Goal: Transaction & Acquisition: Subscribe to service/newsletter

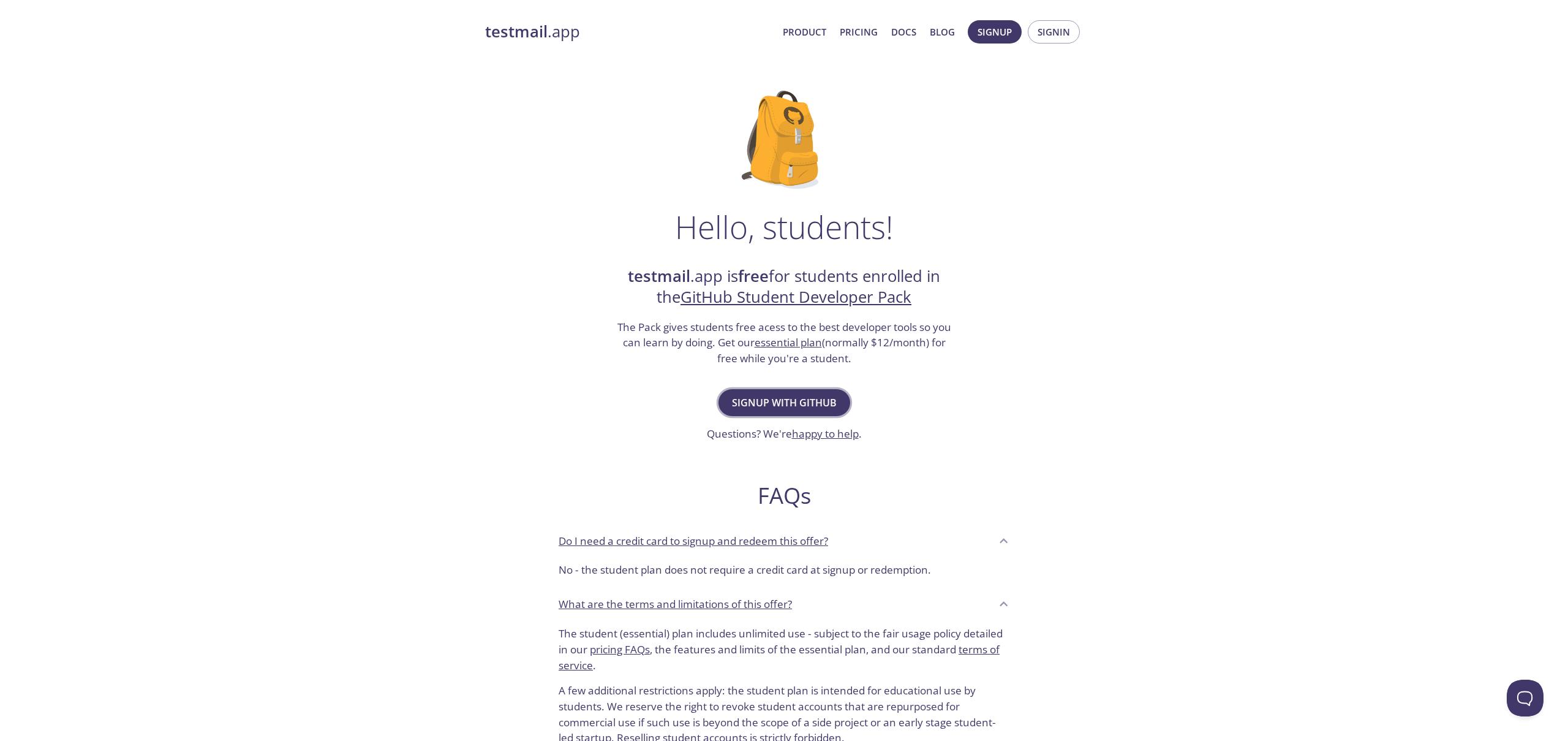
click at [791, 404] on span "Signup with GitHub" at bounding box center [784, 402] width 105 height 17
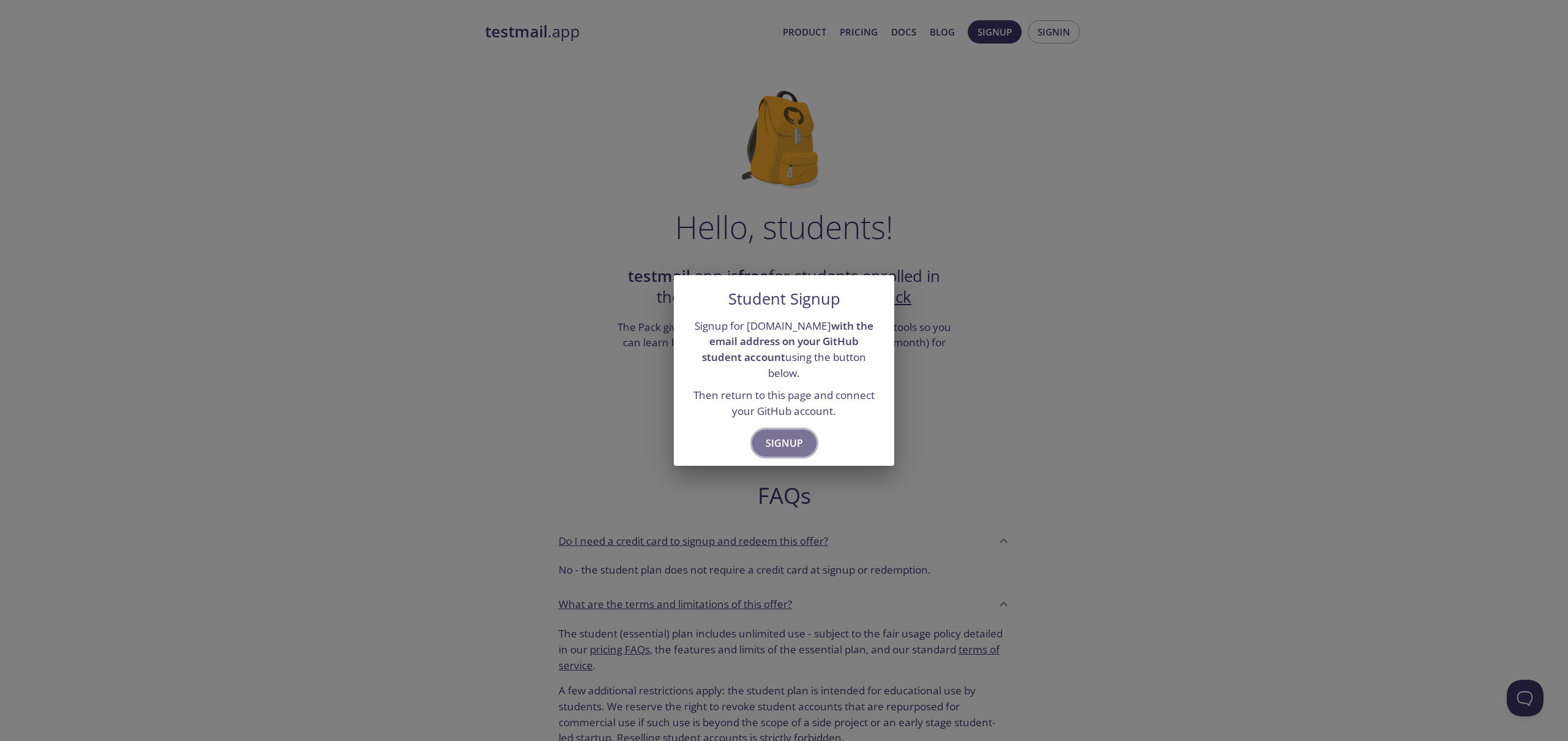
click at [798, 430] on button "Signup" at bounding box center [784, 443] width 65 height 27
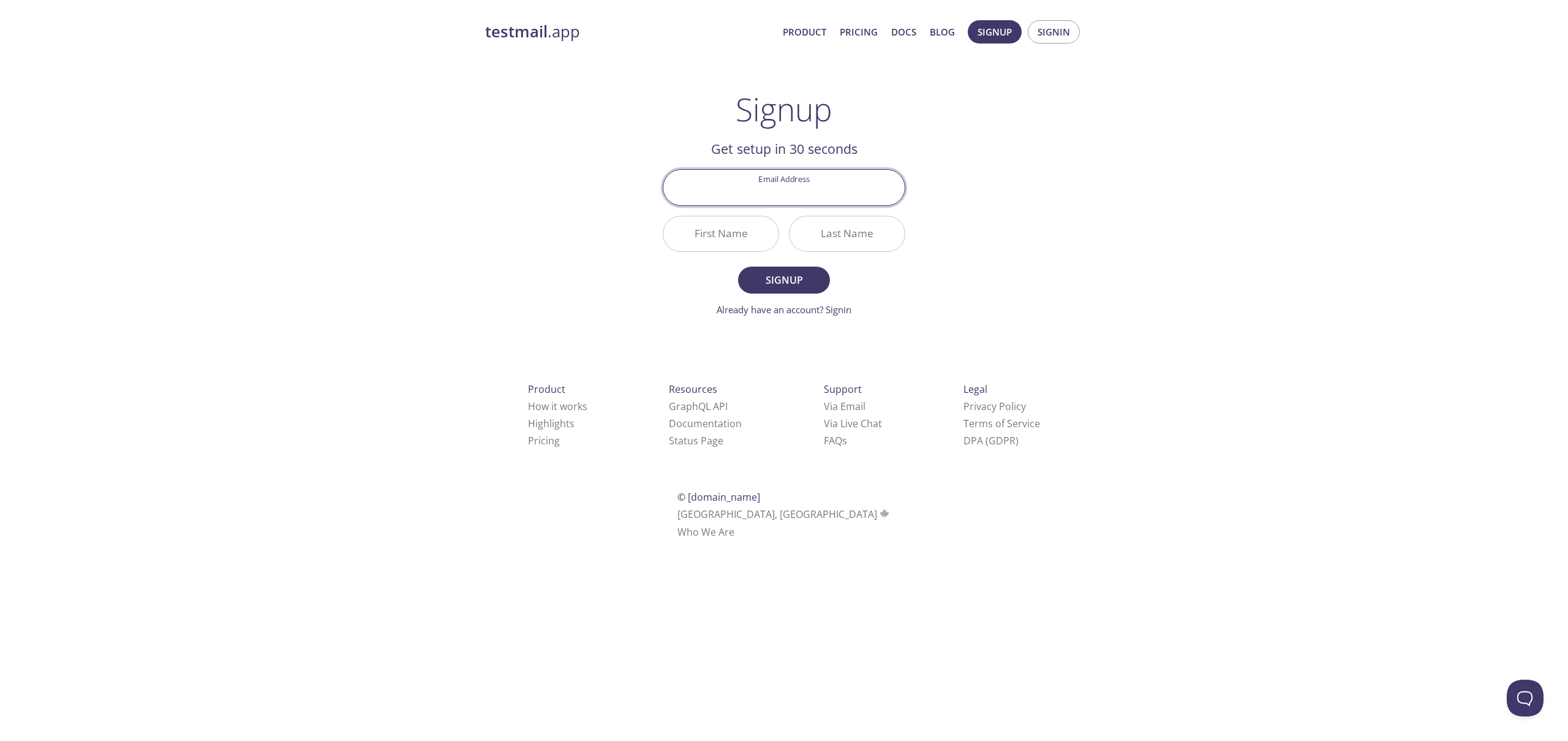
click at [792, 186] on input "Email Address" at bounding box center [784, 186] width 241 height 35
type input "[PERSON_NAME][EMAIL_ADDRESS][PERSON_NAME][DOMAIN_NAME]"
click at [739, 239] on input "First Name" at bounding box center [721, 233] width 115 height 35
type input "[PERSON_NAME]"
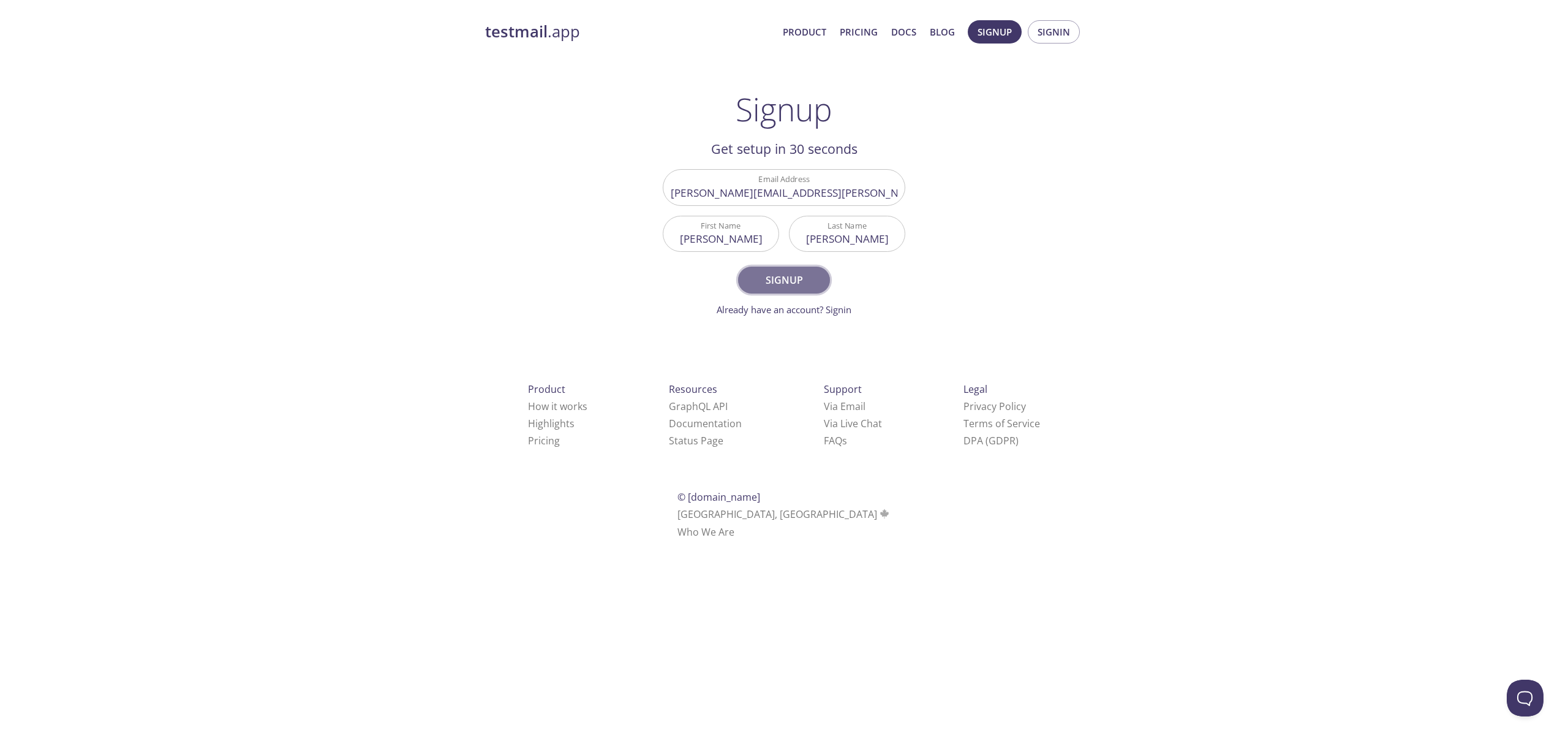
click at [763, 287] on span "Signup" at bounding box center [783, 279] width 65 height 17
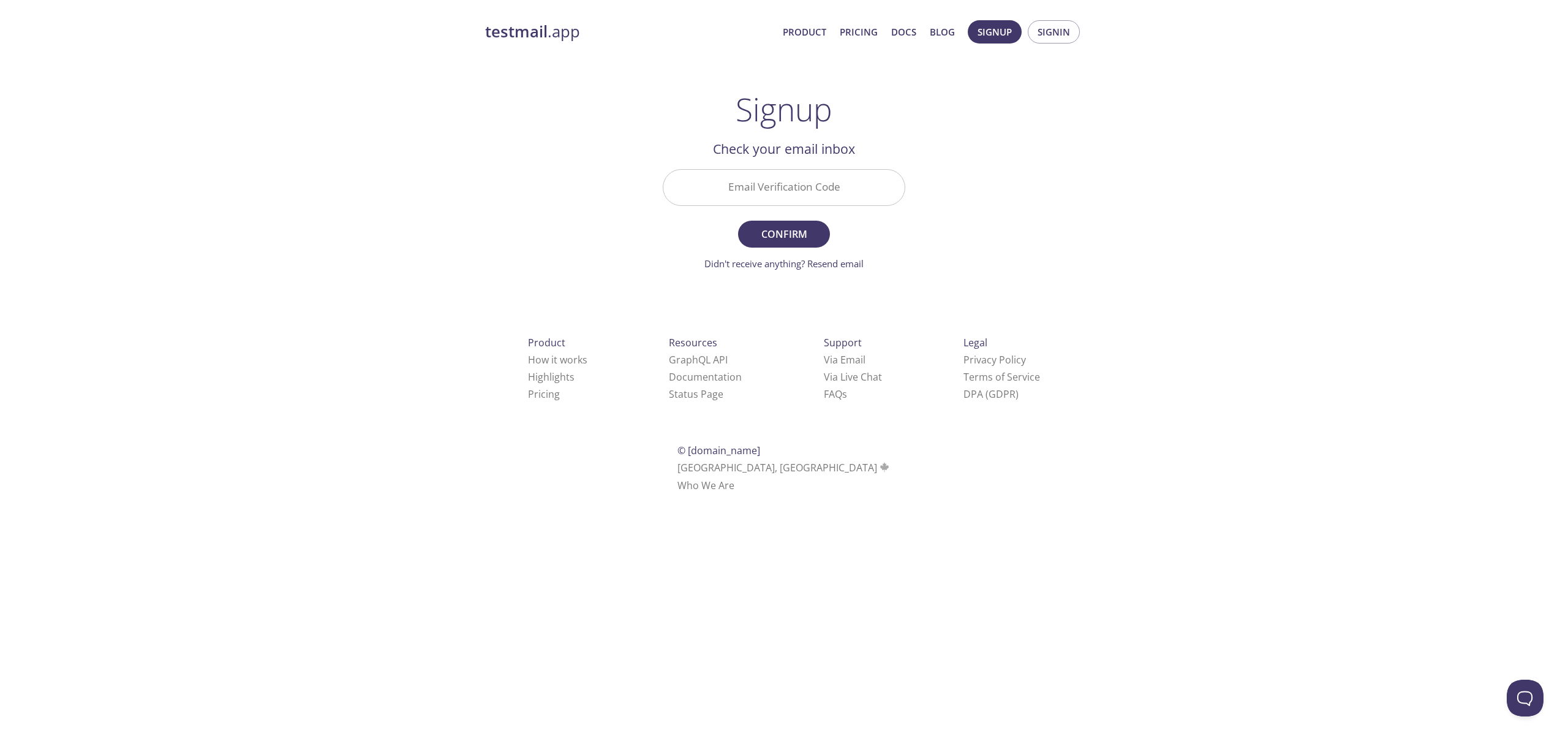
click at [840, 191] on input "Email Verification Code" at bounding box center [784, 186] width 241 height 35
paste input "TTJS456"
type input "TTJS456"
click at [800, 223] on button "Confirm" at bounding box center [784, 234] width 92 height 27
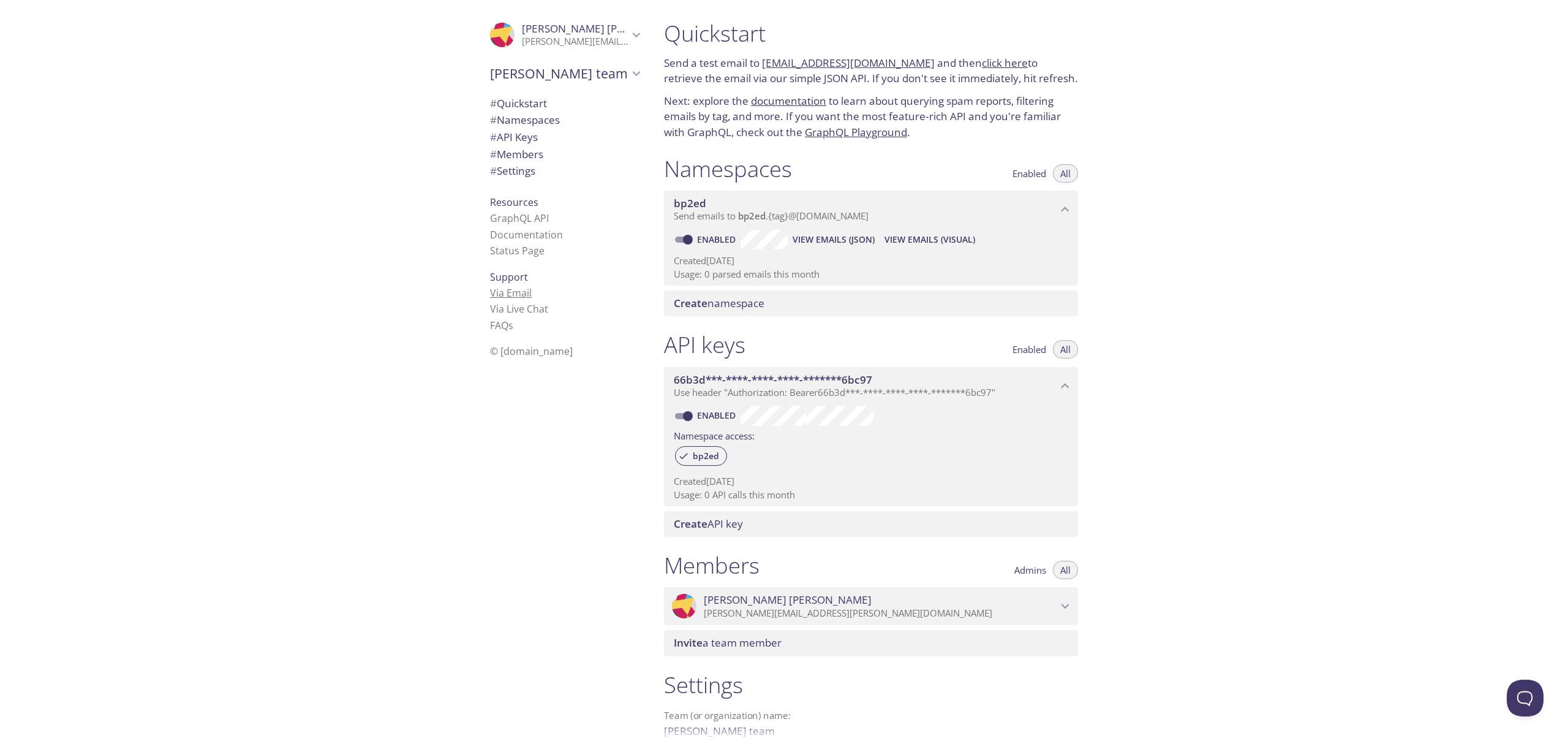
click at [516, 294] on link "Via Email" at bounding box center [510, 292] width 42 height 13
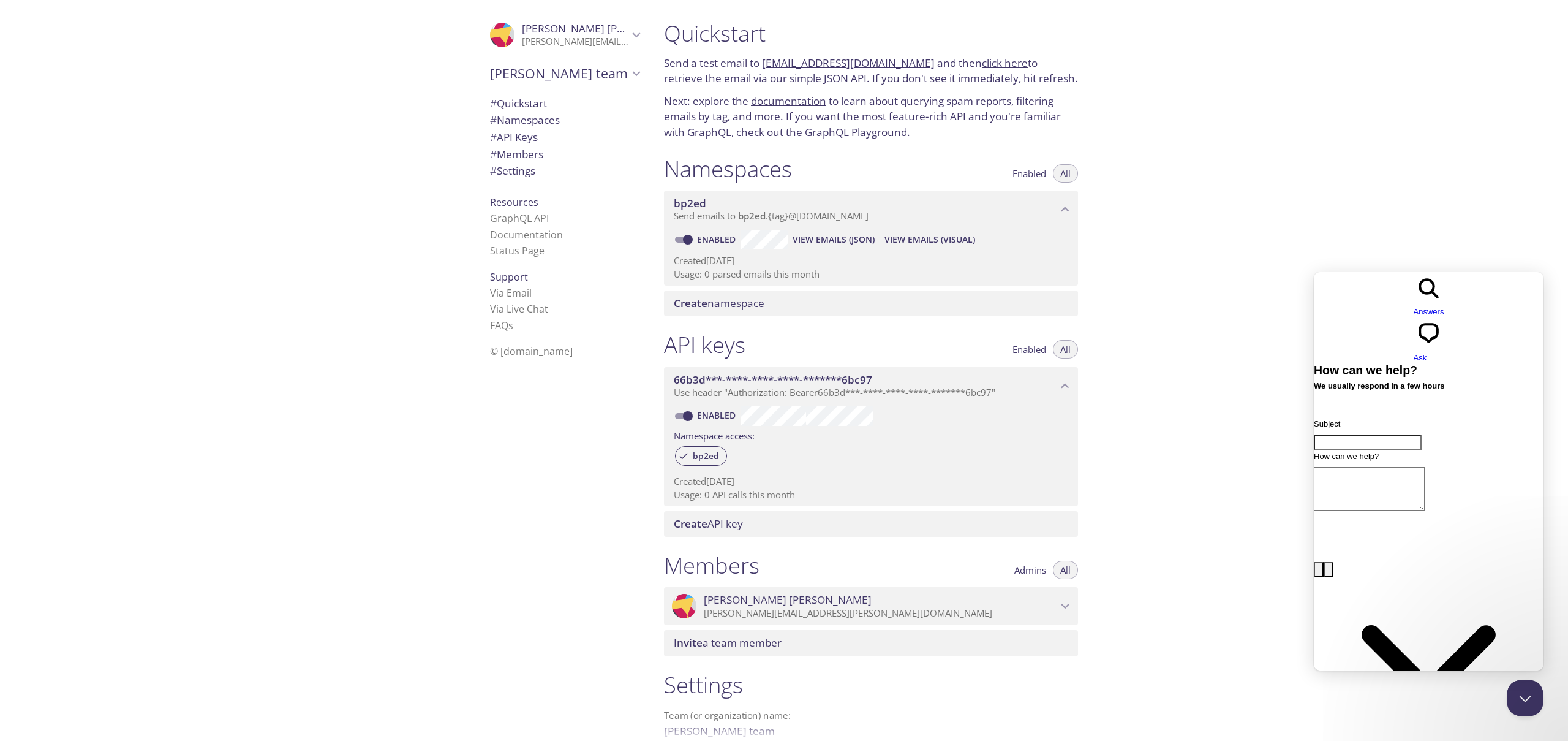
click at [531, 78] on span "[PERSON_NAME] team" at bounding box center [559, 73] width 138 height 17
